Goal: Navigation & Orientation: Understand site structure

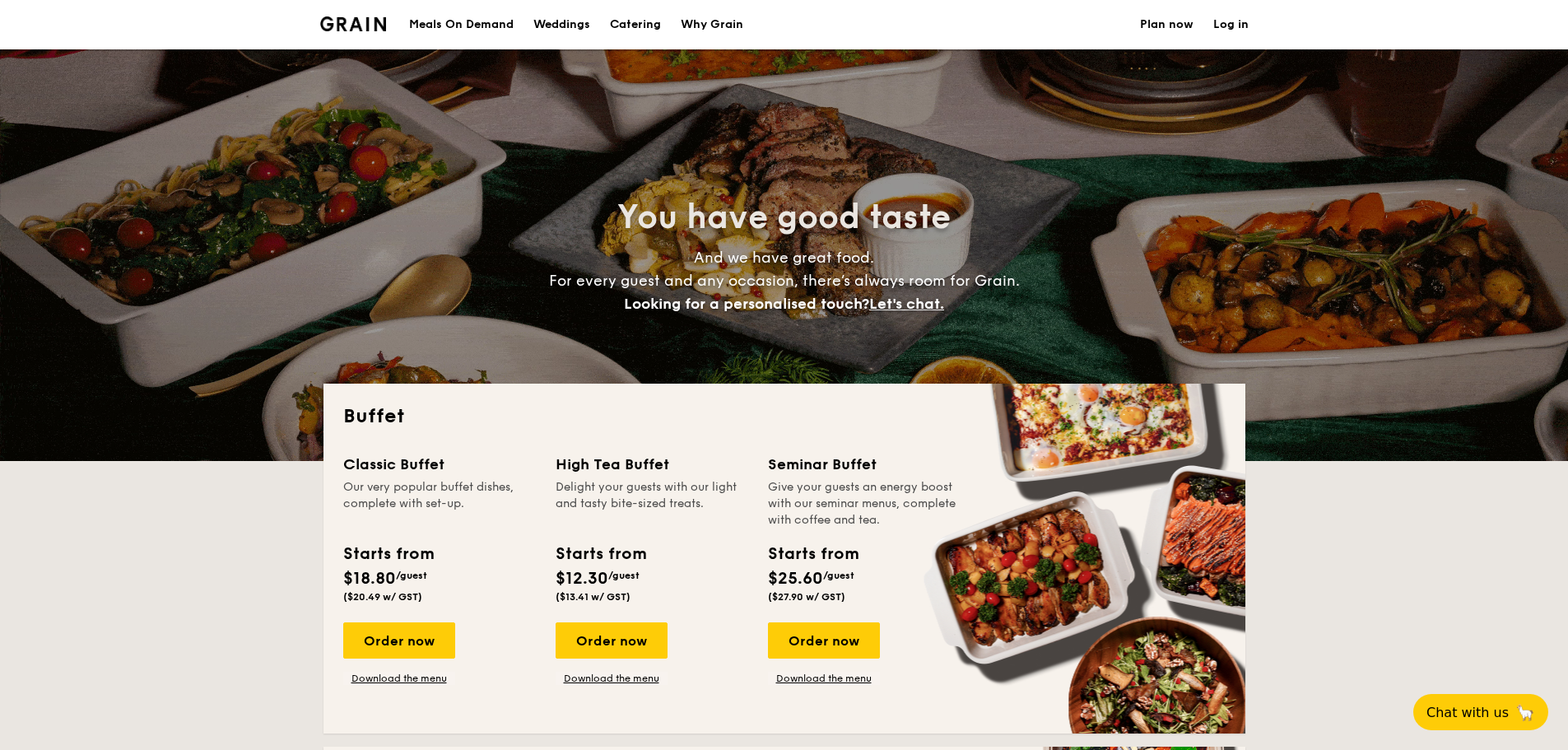
select select
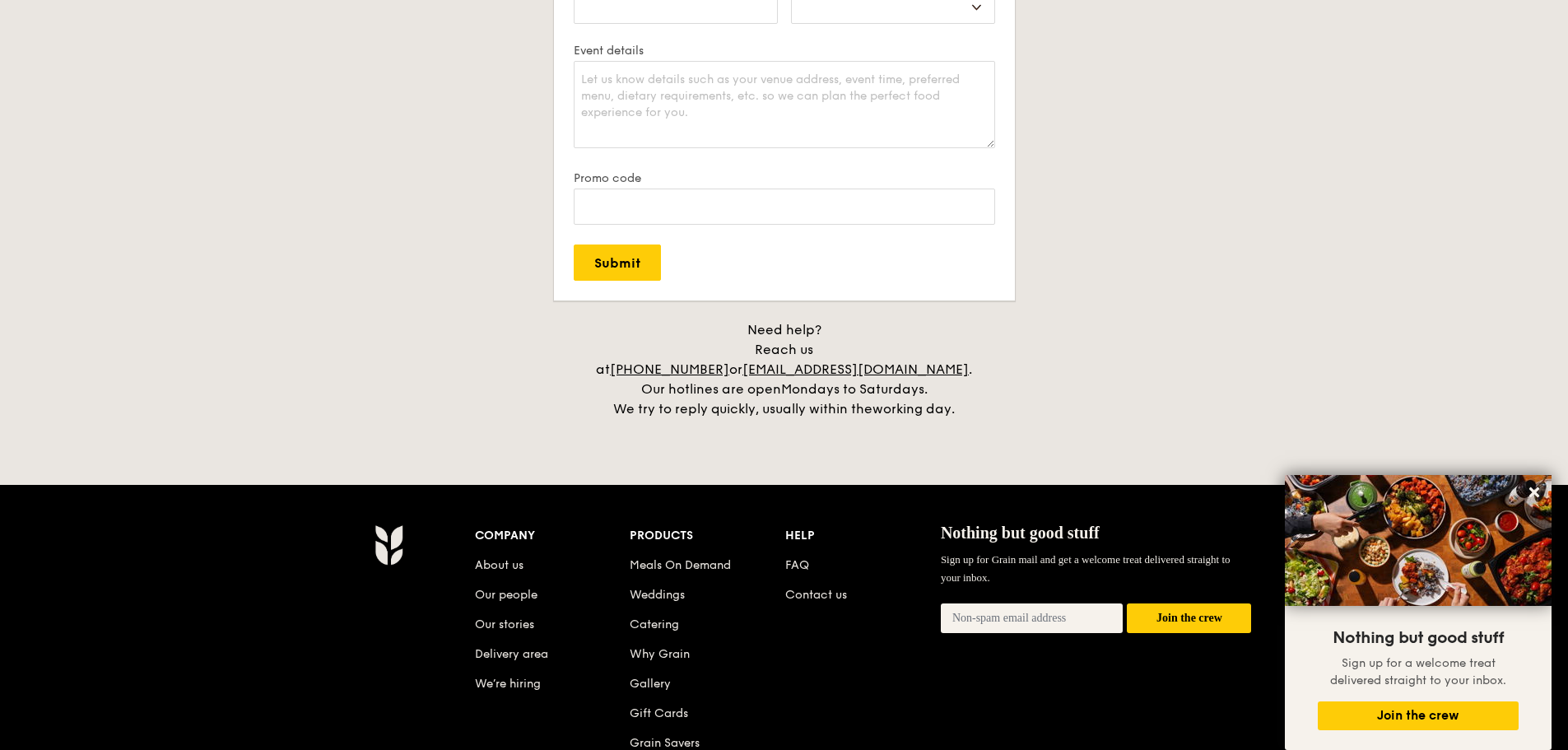
scroll to position [3210, 0]
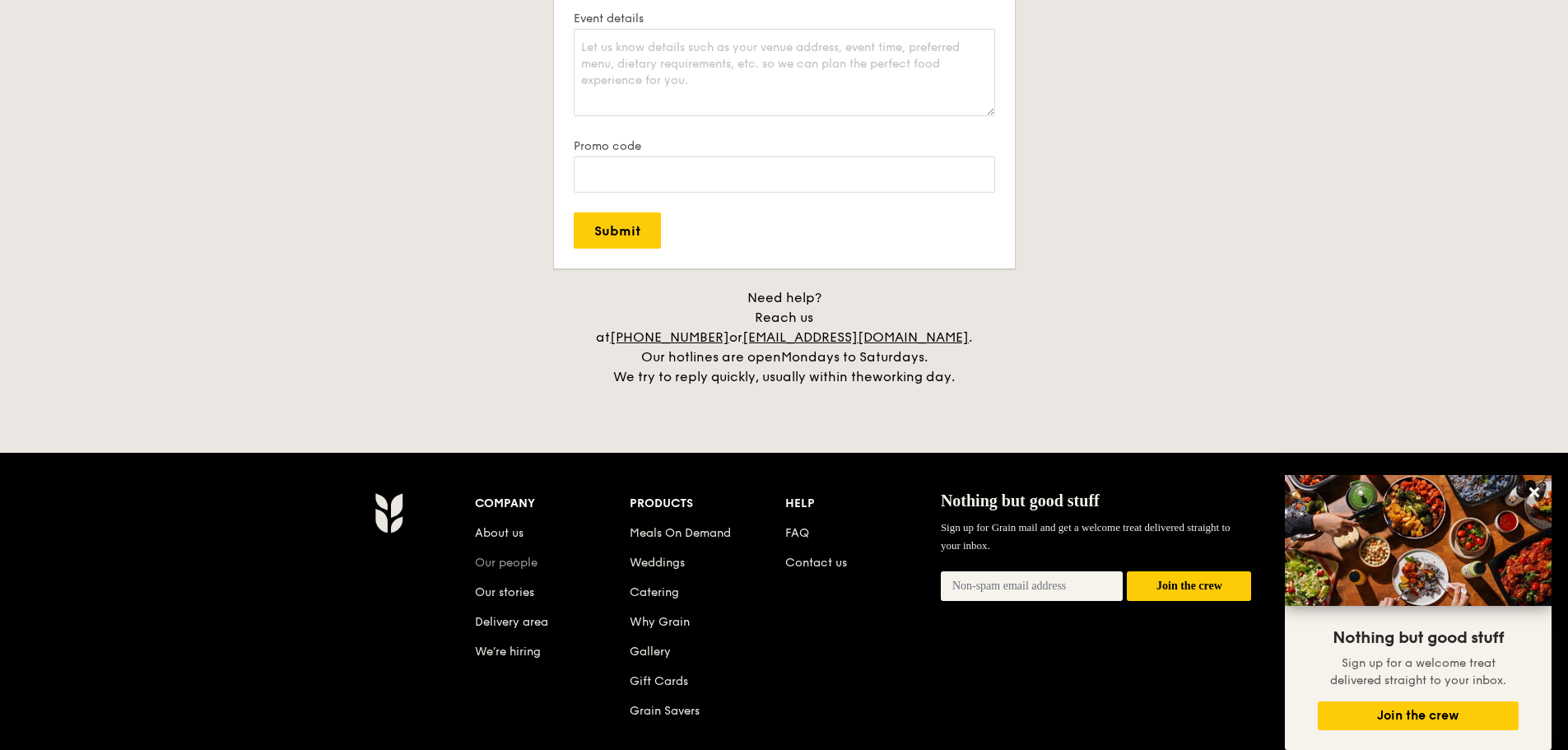
click at [494, 556] on link "Our people" at bounding box center [507, 562] width 63 height 14
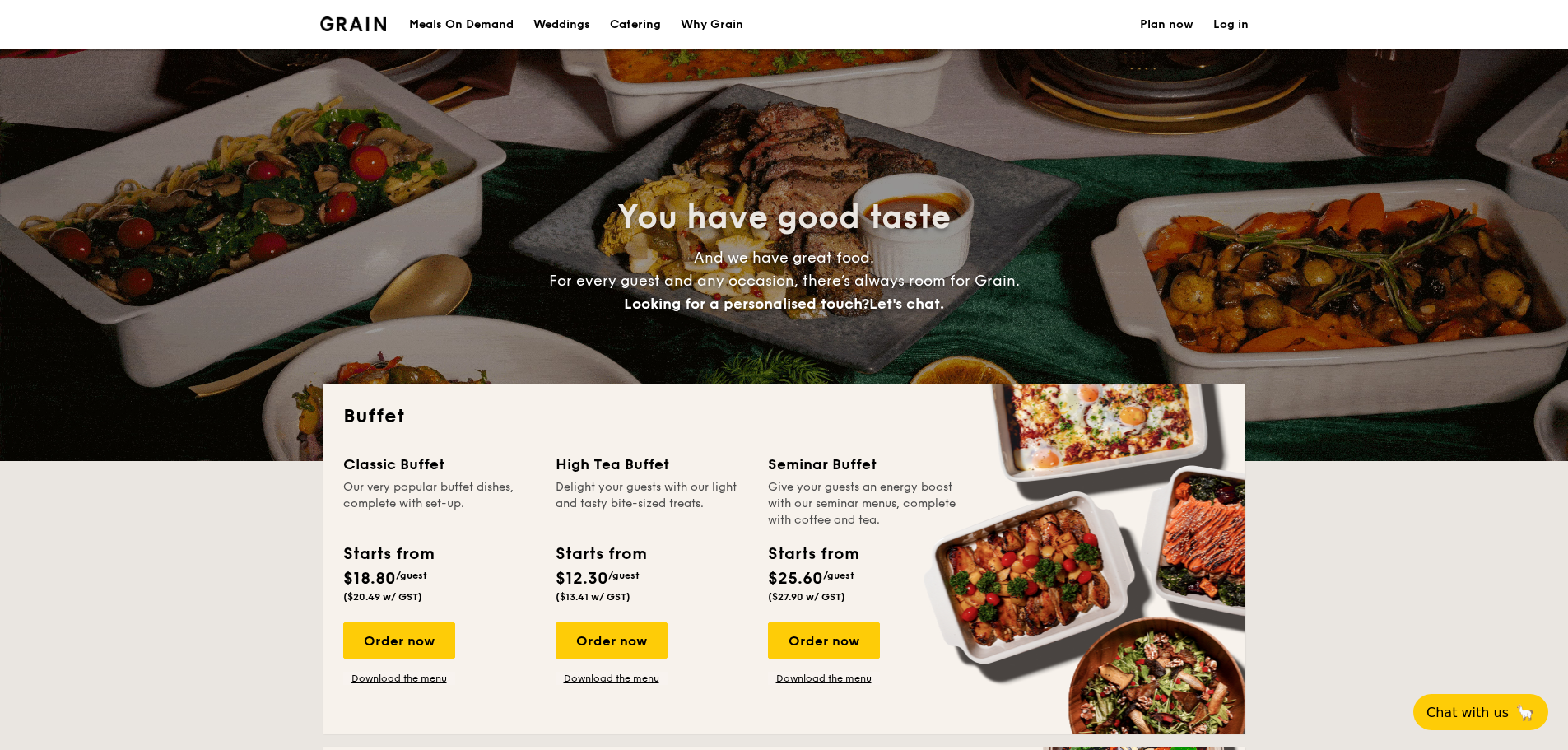
select select
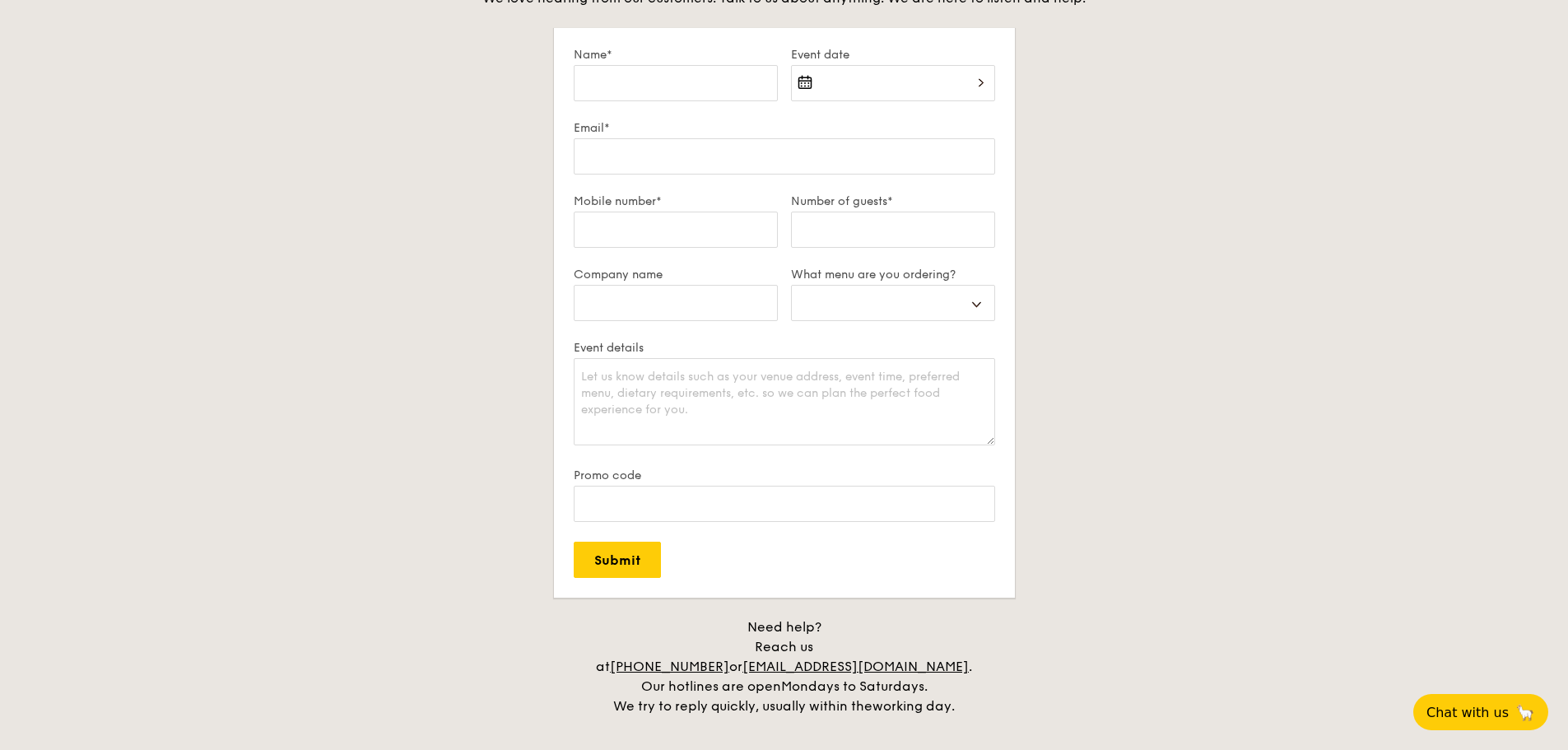
scroll to position [3380, 0]
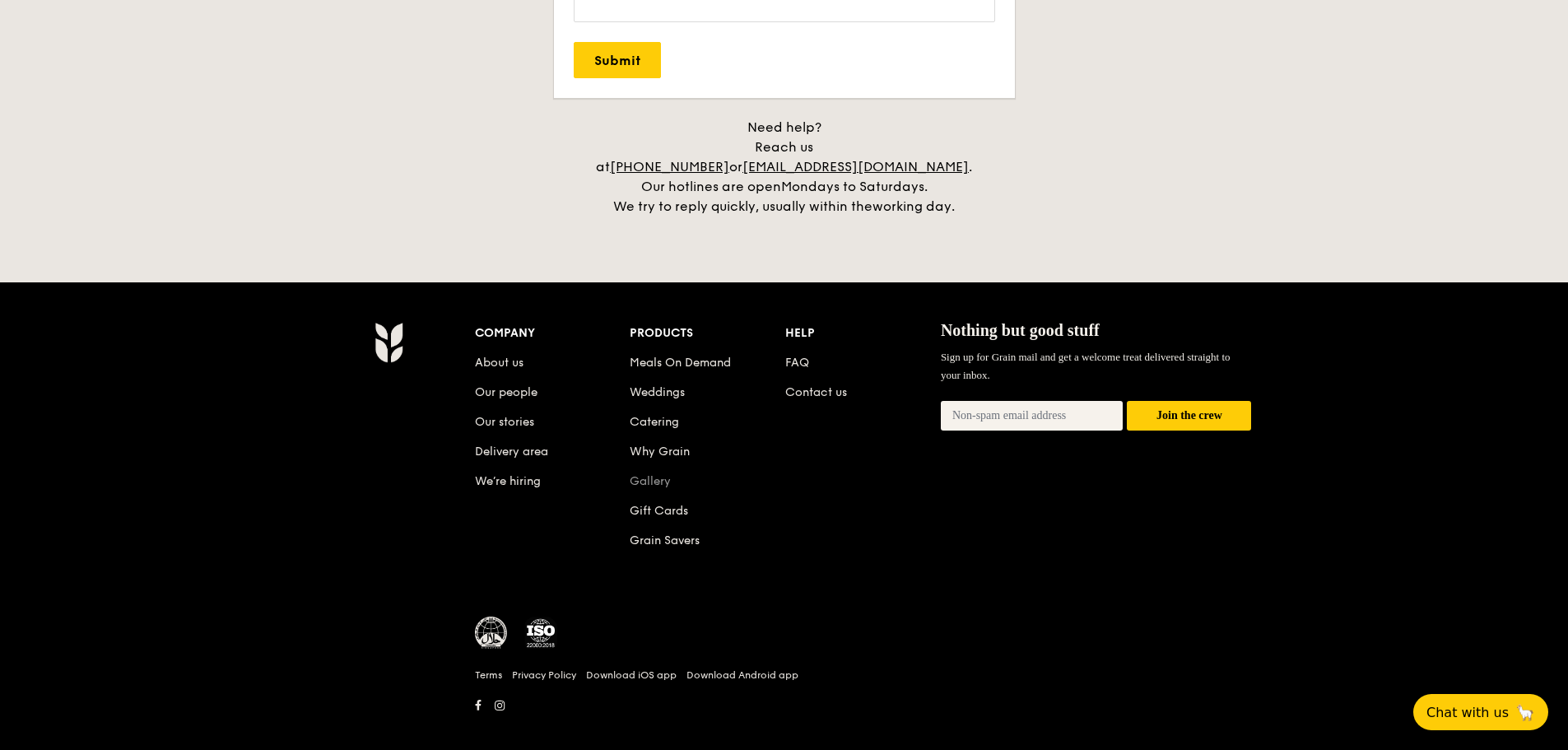
click at [634, 474] on link "Gallery" at bounding box center [650, 481] width 41 height 14
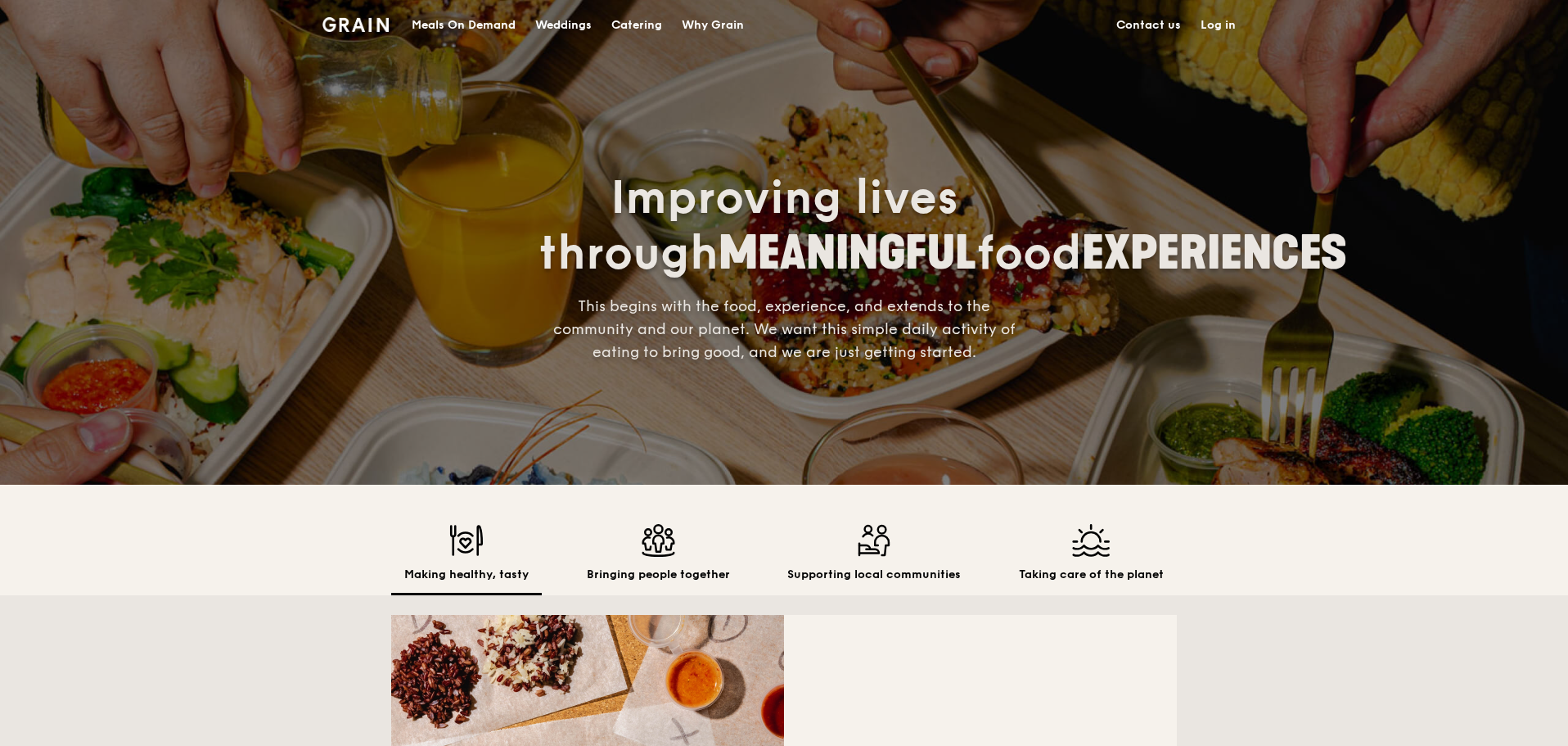
click at [554, 29] on div "Weddings" at bounding box center [563, 25] width 56 height 49
